Goal: Complete application form

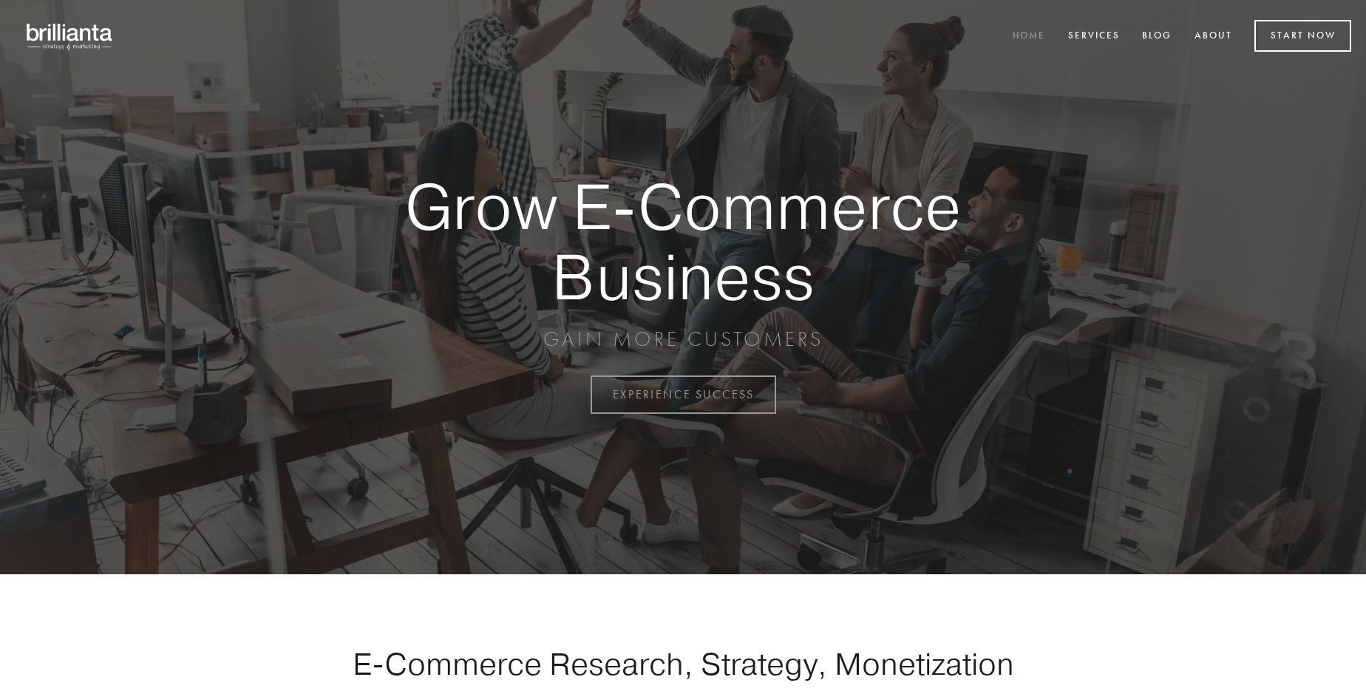
scroll to position [3876, 0]
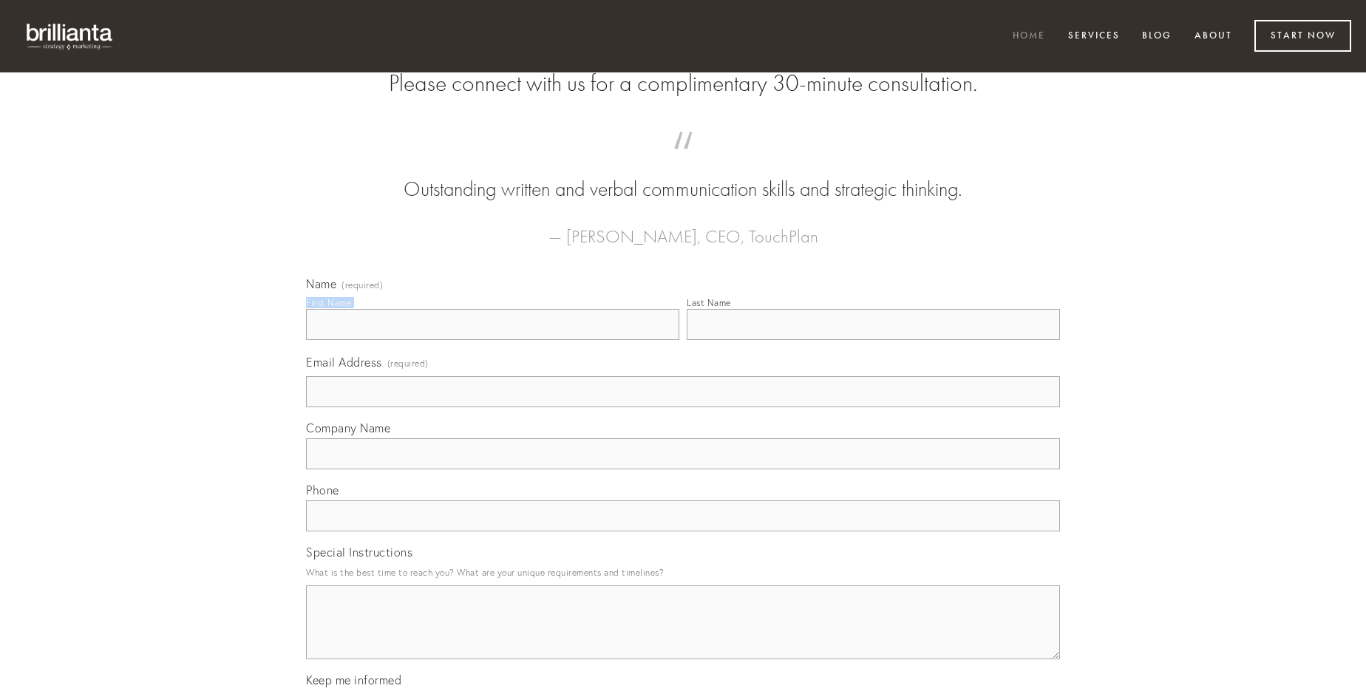
type input "[PERSON_NAME]"
click at [873, 340] on input "Last Name" at bounding box center [873, 324] width 373 height 31
type input "[PERSON_NAME]"
click at [683, 407] on input "Email Address (required)" at bounding box center [683, 391] width 754 height 31
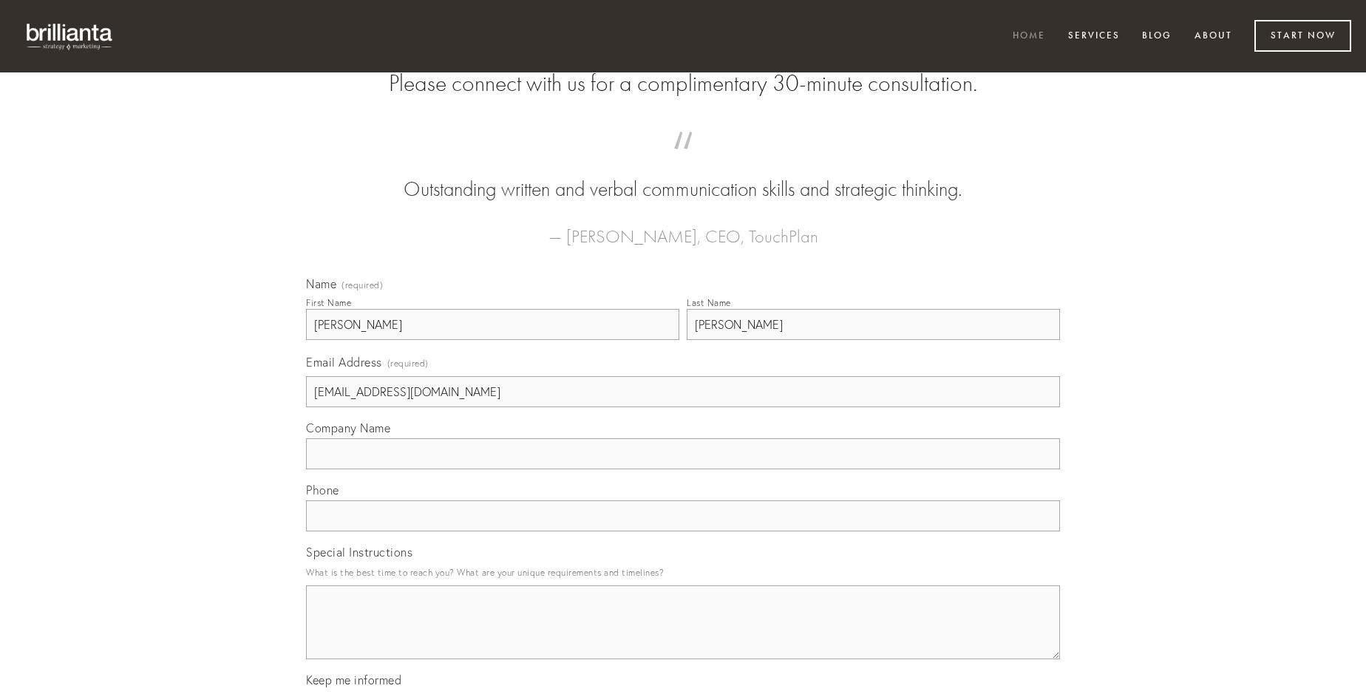
type input "[EMAIL_ADDRESS][DOMAIN_NAME]"
click at [683, 469] on input "Company Name" at bounding box center [683, 453] width 754 height 31
type input "vulticulus"
click at [683, 532] on input "text" at bounding box center [683, 516] width 754 height 31
